Goal: Navigation & Orientation: Understand site structure

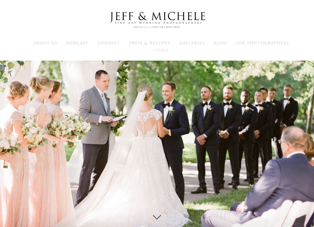
click at [162, 52] on span "Learn" at bounding box center [161, 50] width 16 height 5
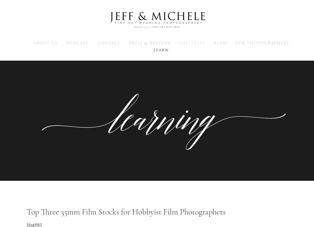
click at [198, 43] on span "Galleries" at bounding box center [192, 43] width 25 height 5
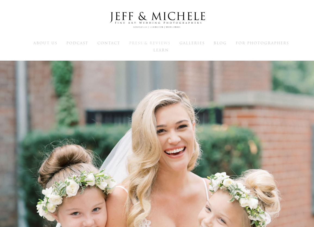
click at [164, 43] on span "Press & Reviews" at bounding box center [149, 43] width 41 height 5
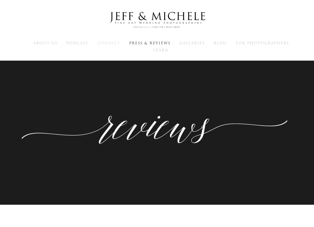
click at [110, 44] on span "Contact" at bounding box center [108, 43] width 23 height 5
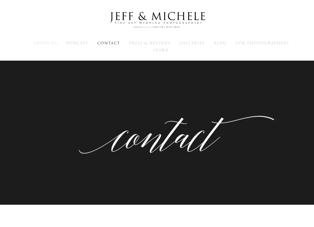
click at [50, 42] on span "About Us" at bounding box center [45, 43] width 24 height 5
